Goal: Information Seeking & Learning: Compare options

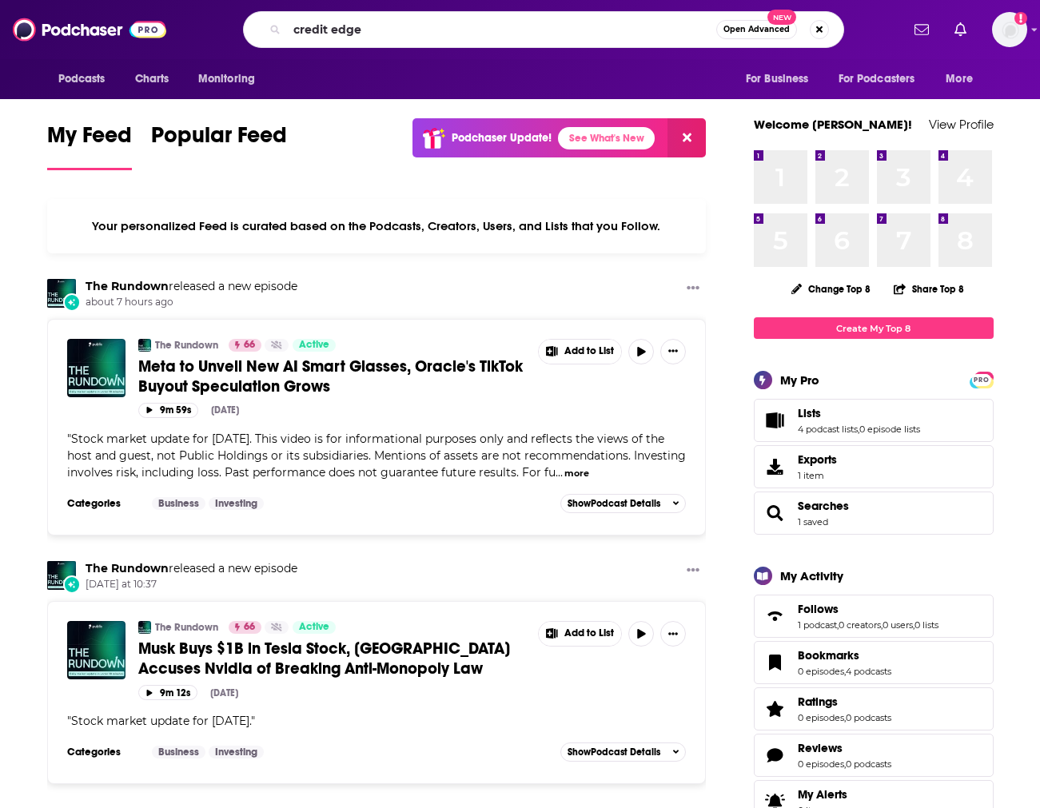
type input "credit edge"
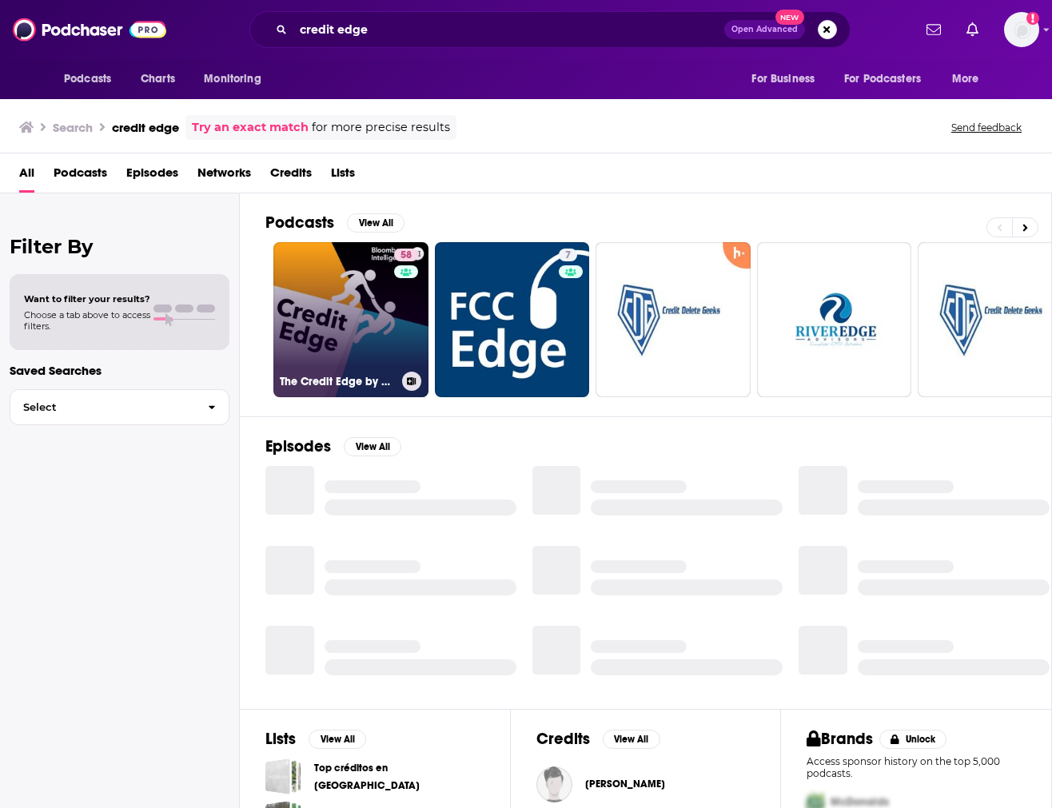
click at [356, 346] on link "58 The Credit Edge by Bloomberg Intelligence" at bounding box center [350, 319] width 155 height 155
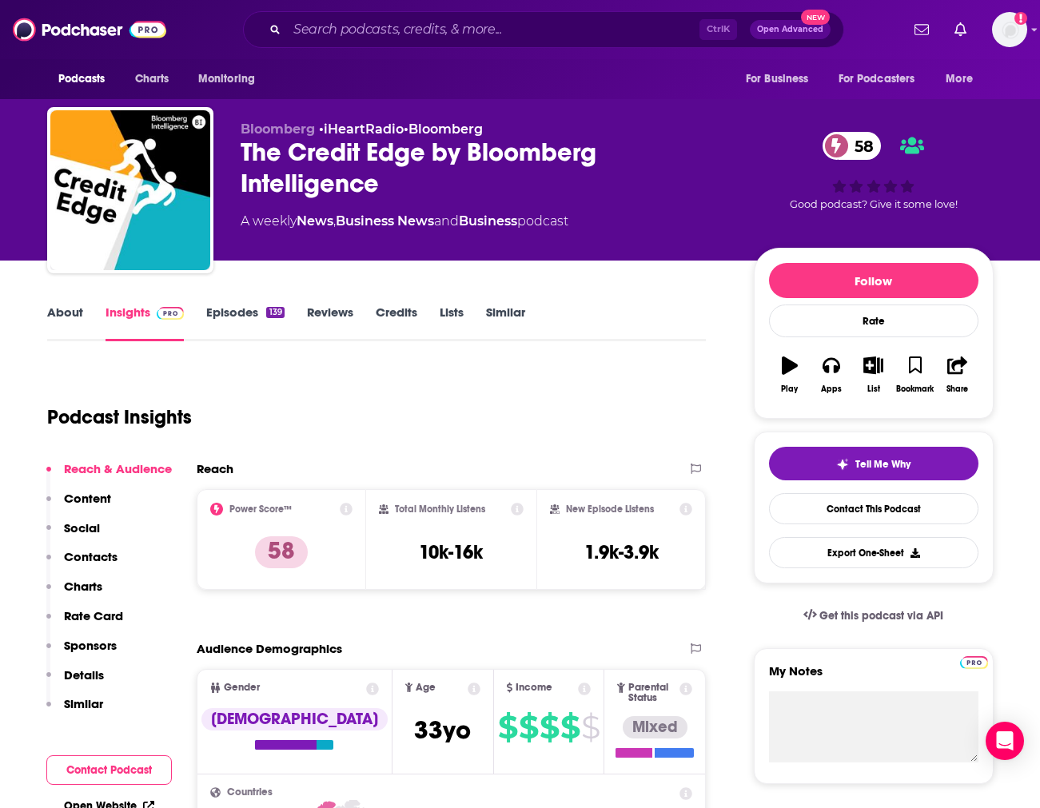
drag, startPoint x: 404, startPoint y: 554, endPoint x: 504, endPoint y: 547, distance: 100.1
click at [504, 547] on div "Total Monthly Listens 10k-16k" at bounding box center [451, 540] width 145 height 74
copy h3 "10k-16k"
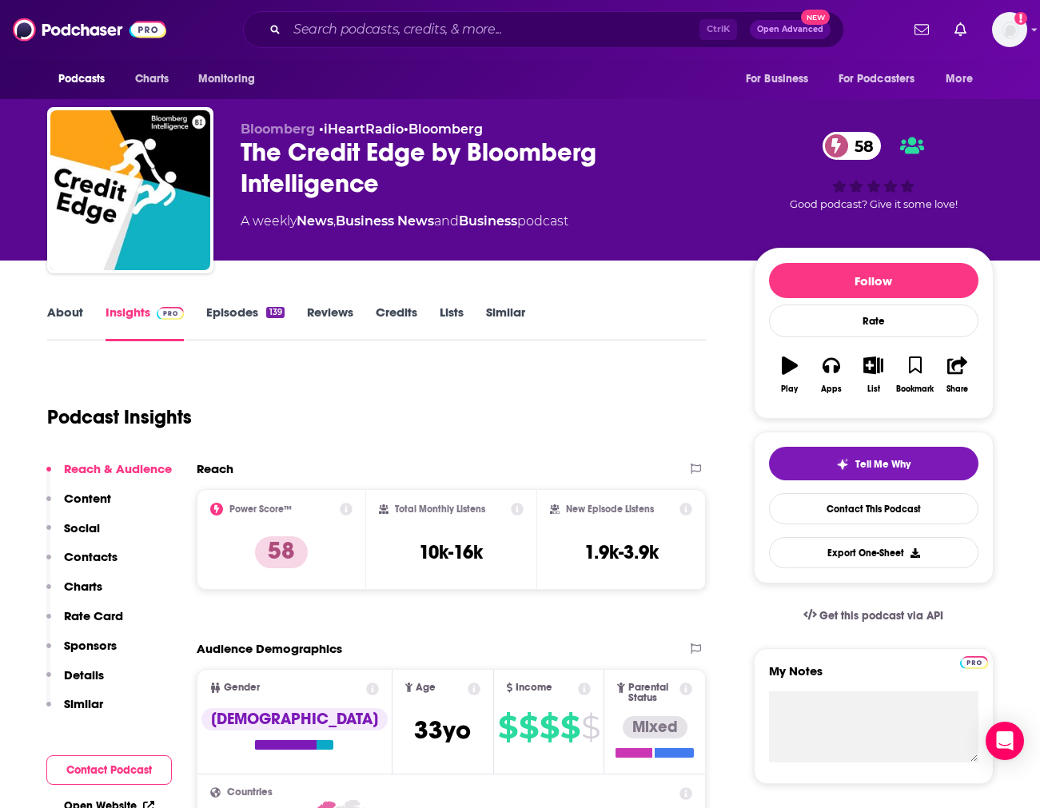
click at [491, 16] on div "Ctrl K Open Advanced New" at bounding box center [543, 29] width 601 height 37
click at [475, 32] on input "Search podcasts, credits, & more..." at bounding box center [493, 30] width 412 height 26
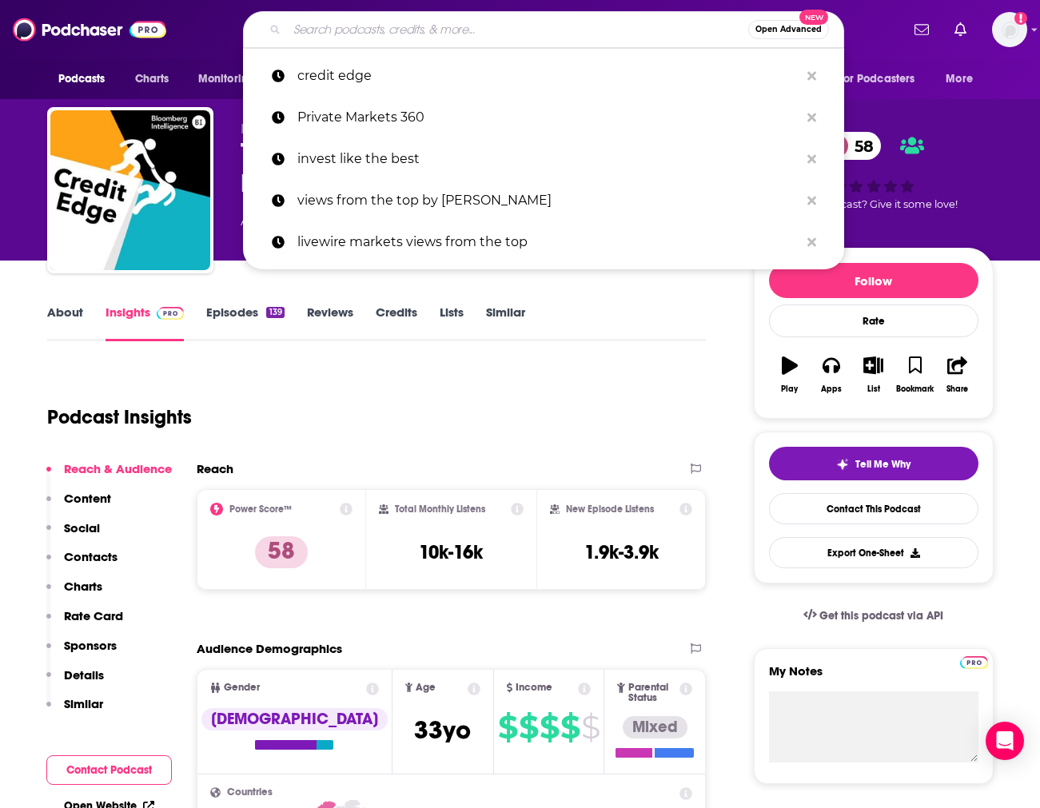
paste input "5. Macro Hive"
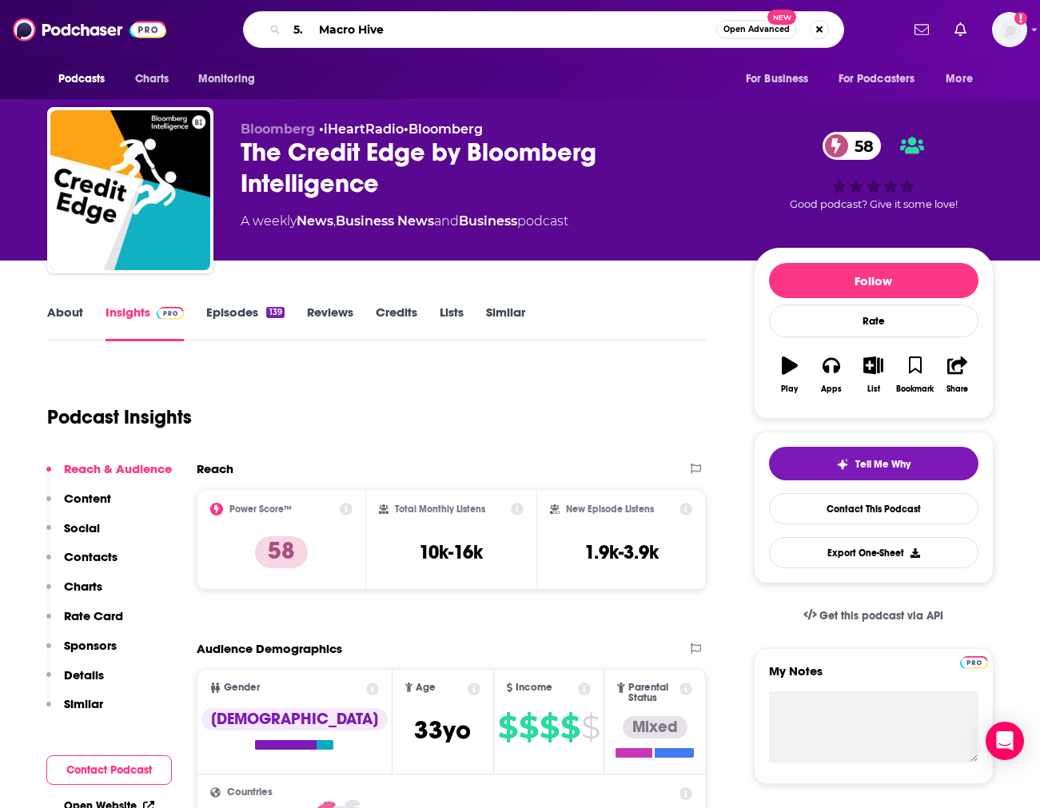
drag, startPoint x: 316, startPoint y: 28, endPoint x: 282, endPoint y: 30, distance: 34.4
click at [282, 30] on div "5. Macro Hive Open Advanced New" at bounding box center [543, 29] width 601 height 37
type input "Macro Hive"
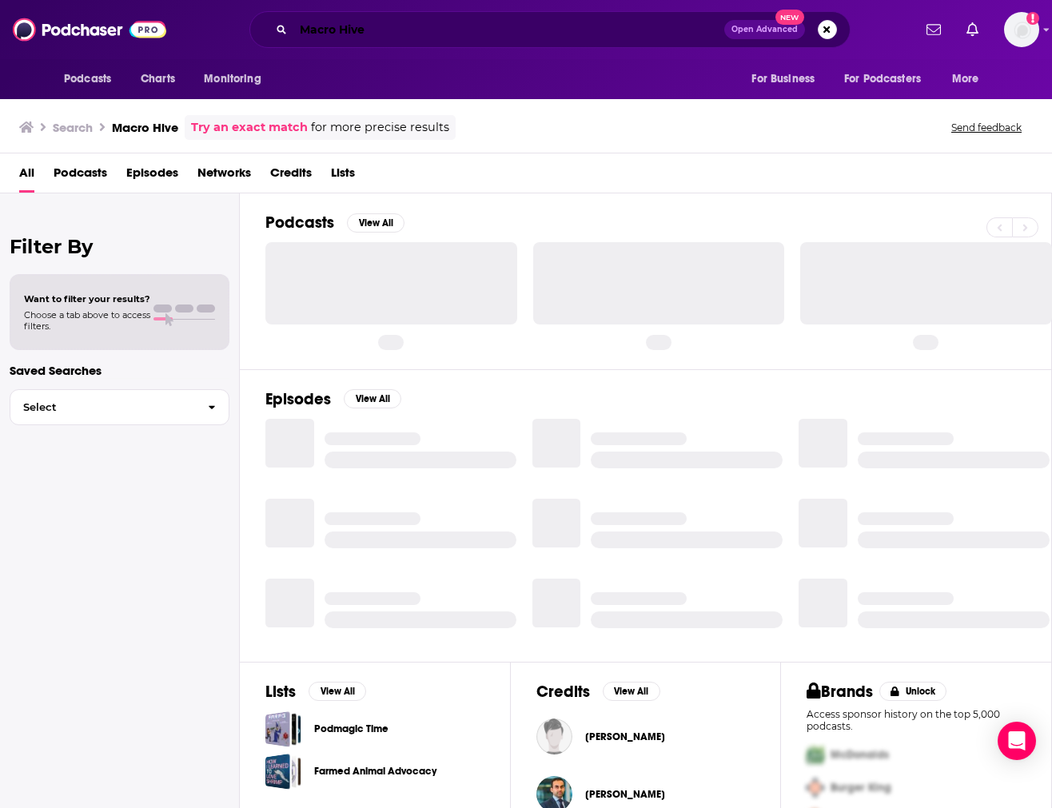
click at [392, 30] on input "Macro Hive" at bounding box center [508, 30] width 431 height 26
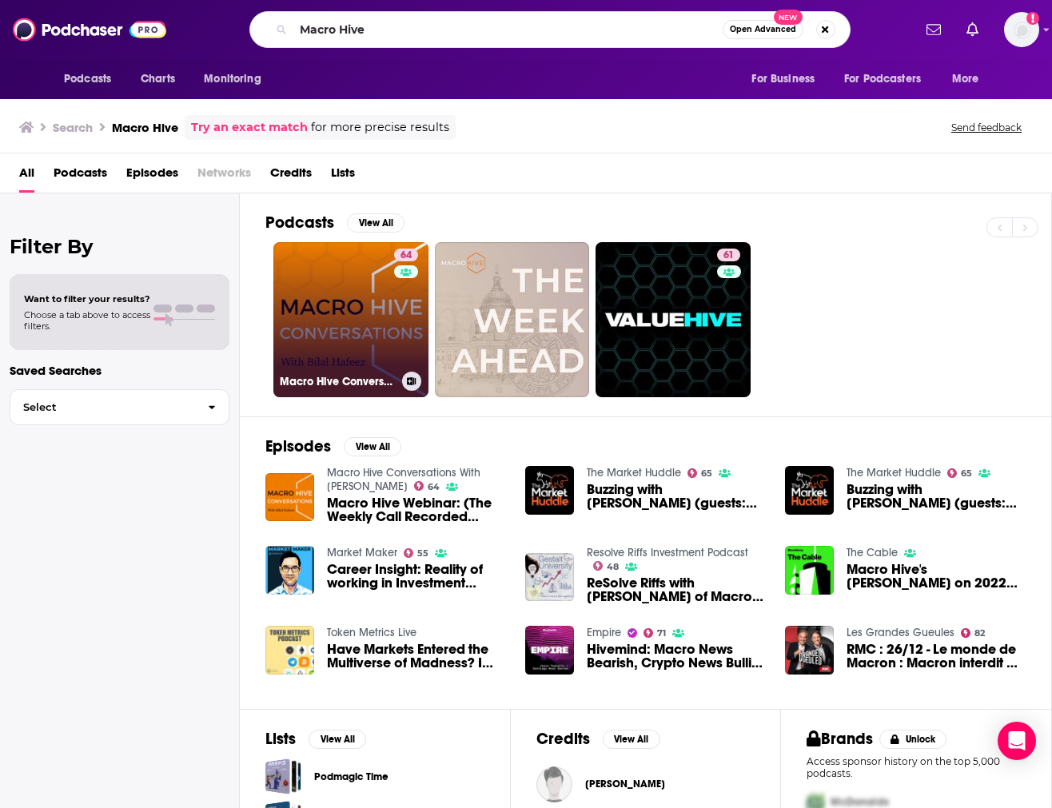
click at [332, 342] on link "64 Macro Hive Conversations With [PERSON_NAME]" at bounding box center [350, 319] width 155 height 155
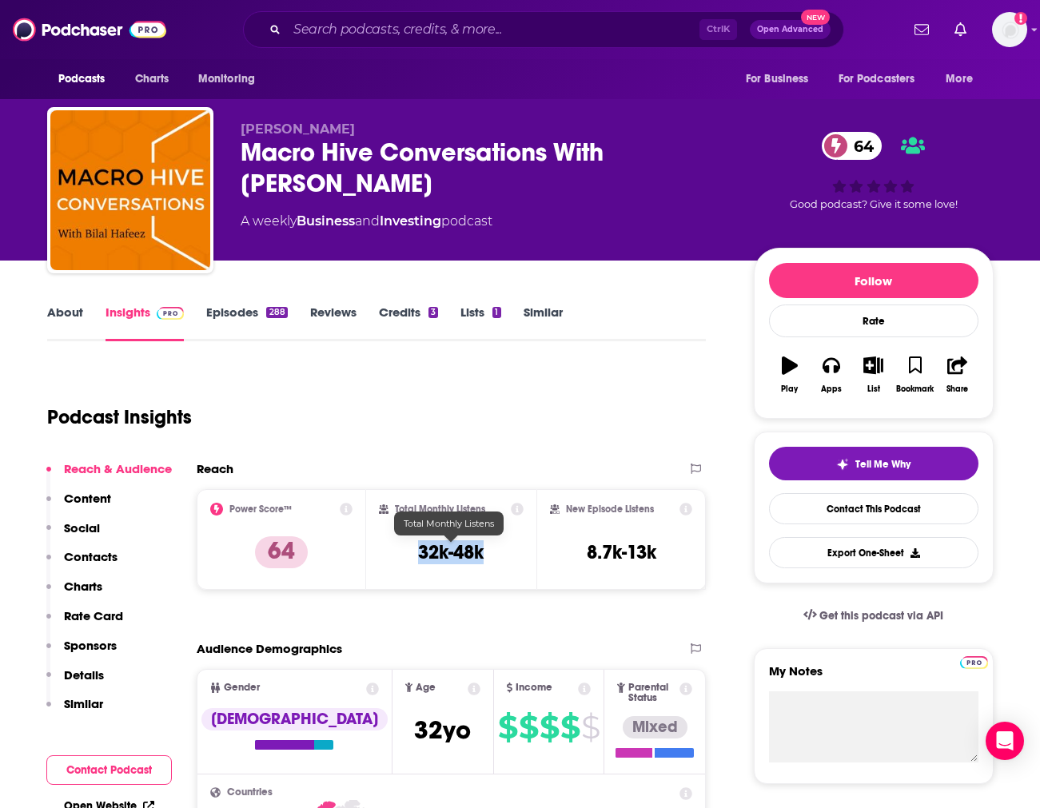
drag, startPoint x: 412, startPoint y: 550, endPoint x: 483, endPoint y: 554, distance: 72.0
click at [483, 554] on div "Total Monthly Listens 32k-48k" at bounding box center [451, 540] width 145 height 74
copy h3 "32k-48k"
drag, startPoint x: 701, startPoint y: 261, endPoint x: 690, endPoint y: 253, distance: 13.1
